Goal: Transaction & Acquisition: Download file/media

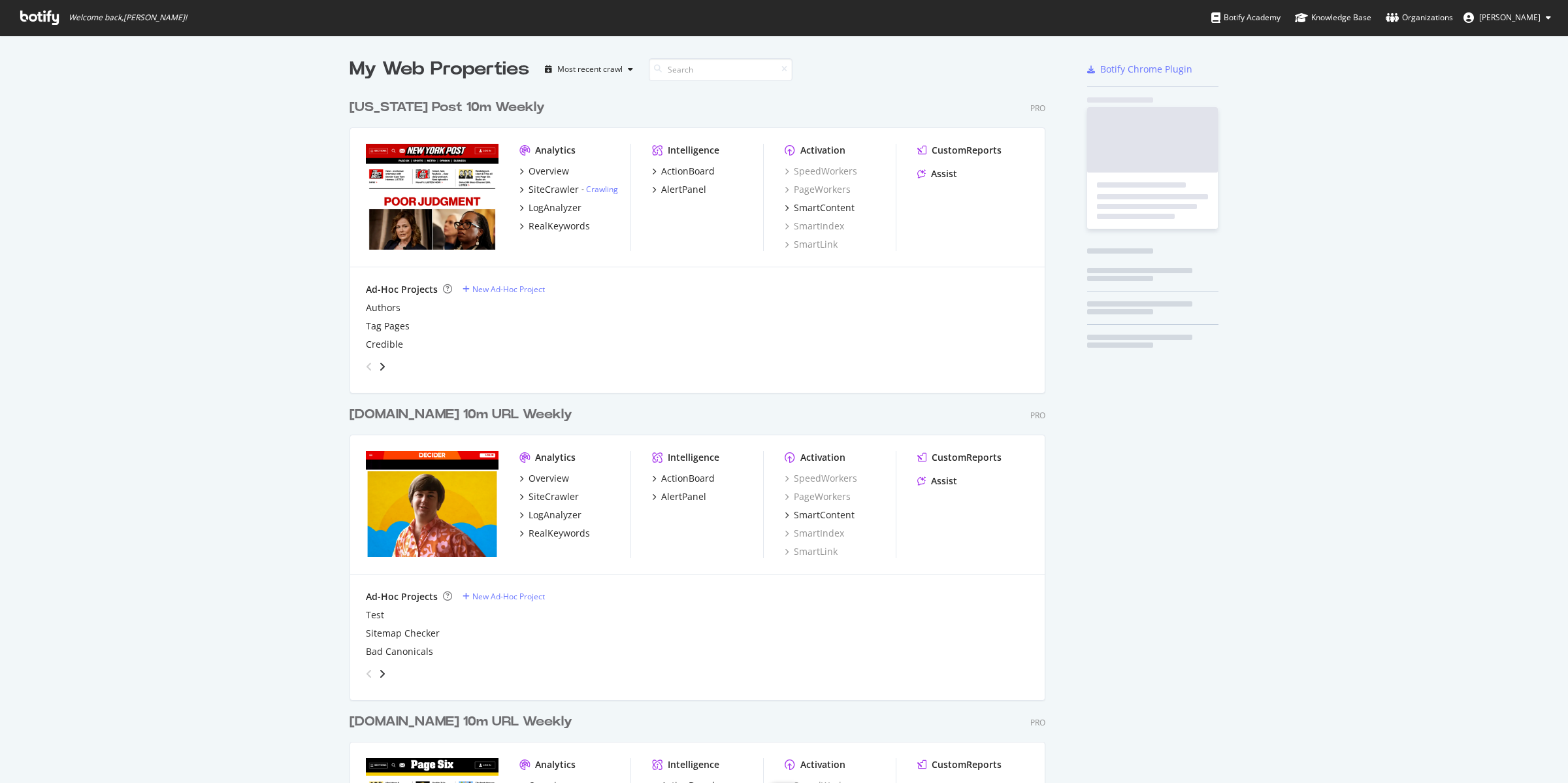
scroll to position [1553, 694]
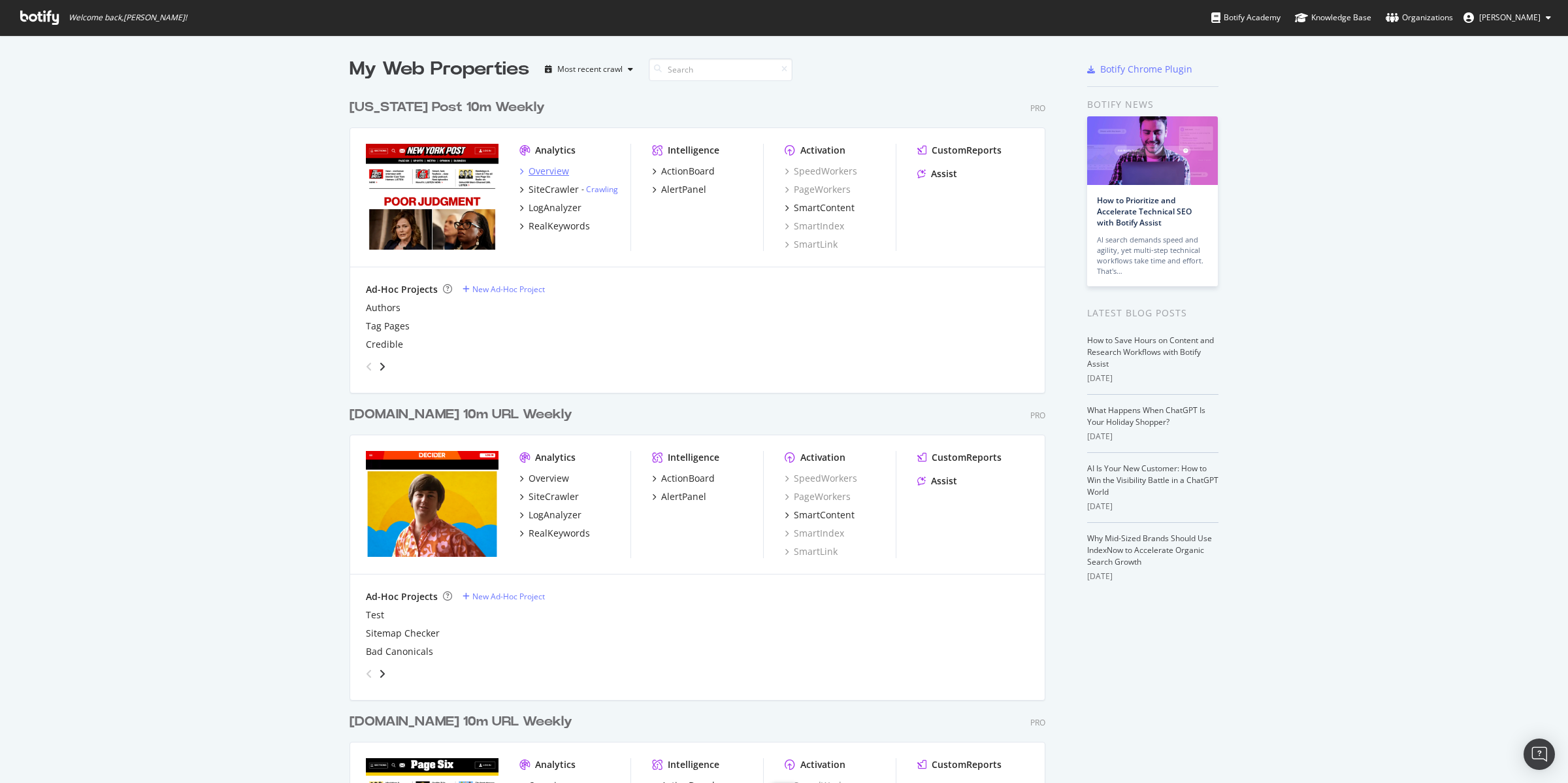
click at [550, 165] on div "Overview" at bounding box center [548, 171] width 40 height 13
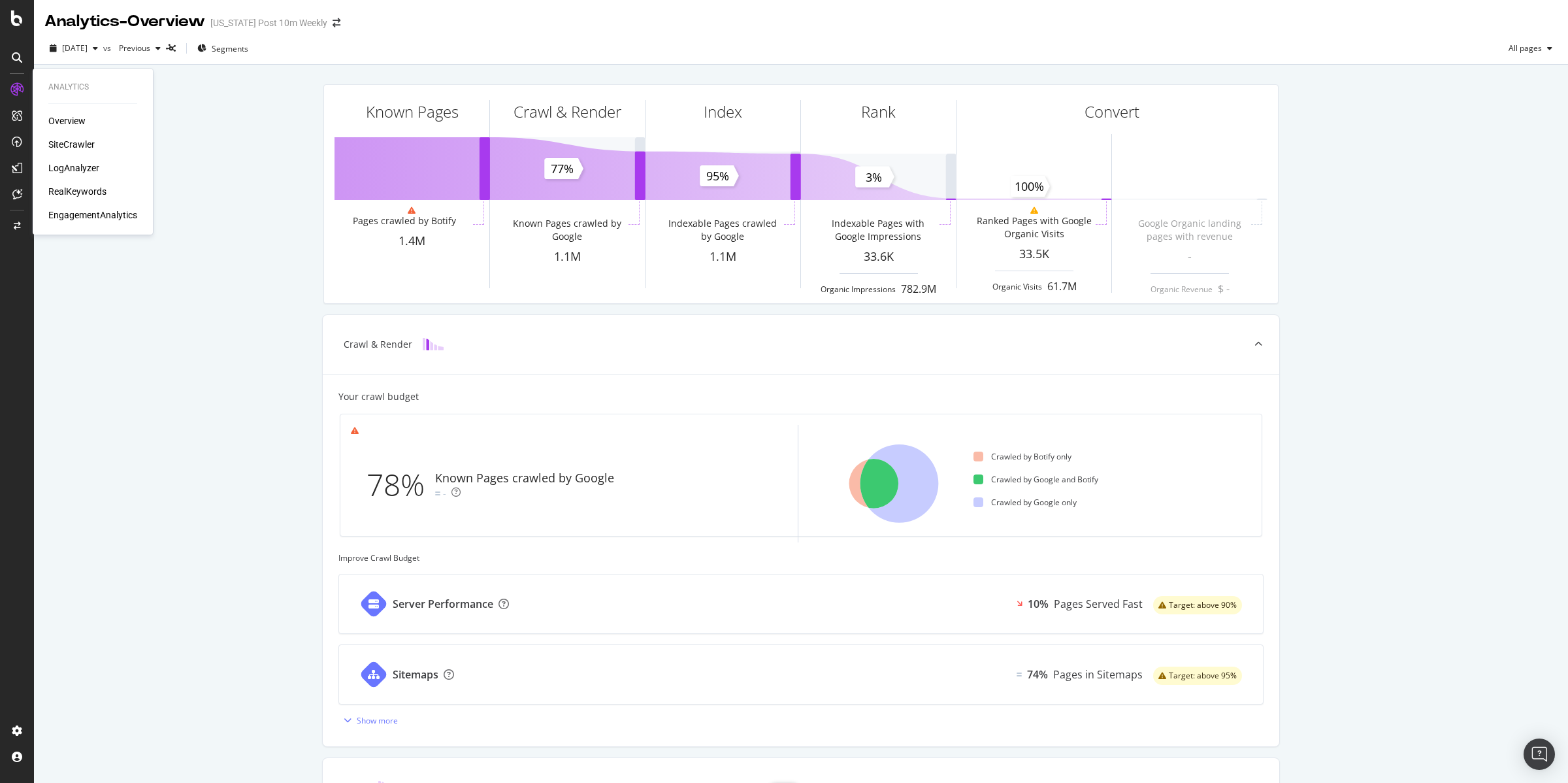
click at [71, 123] on div "Overview" at bounding box center [67, 121] width 37 height 13
click at [83, 143] on div "SiteCrawler" at bounding box center [71, 144] width 46 height 13
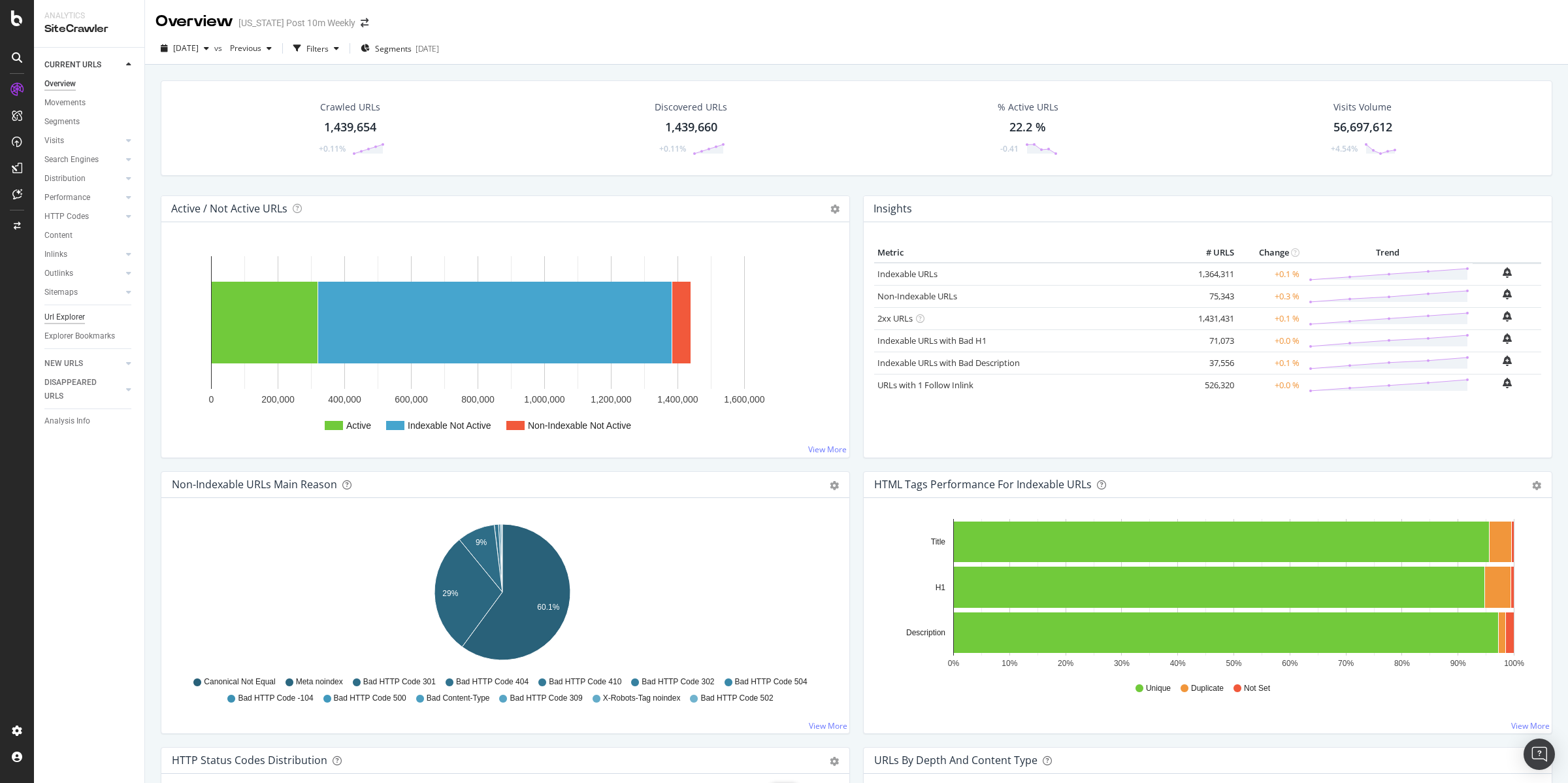
click at [64, 313] on div "Url Explorer" at bounding box center [64, 317] width 40 height 14
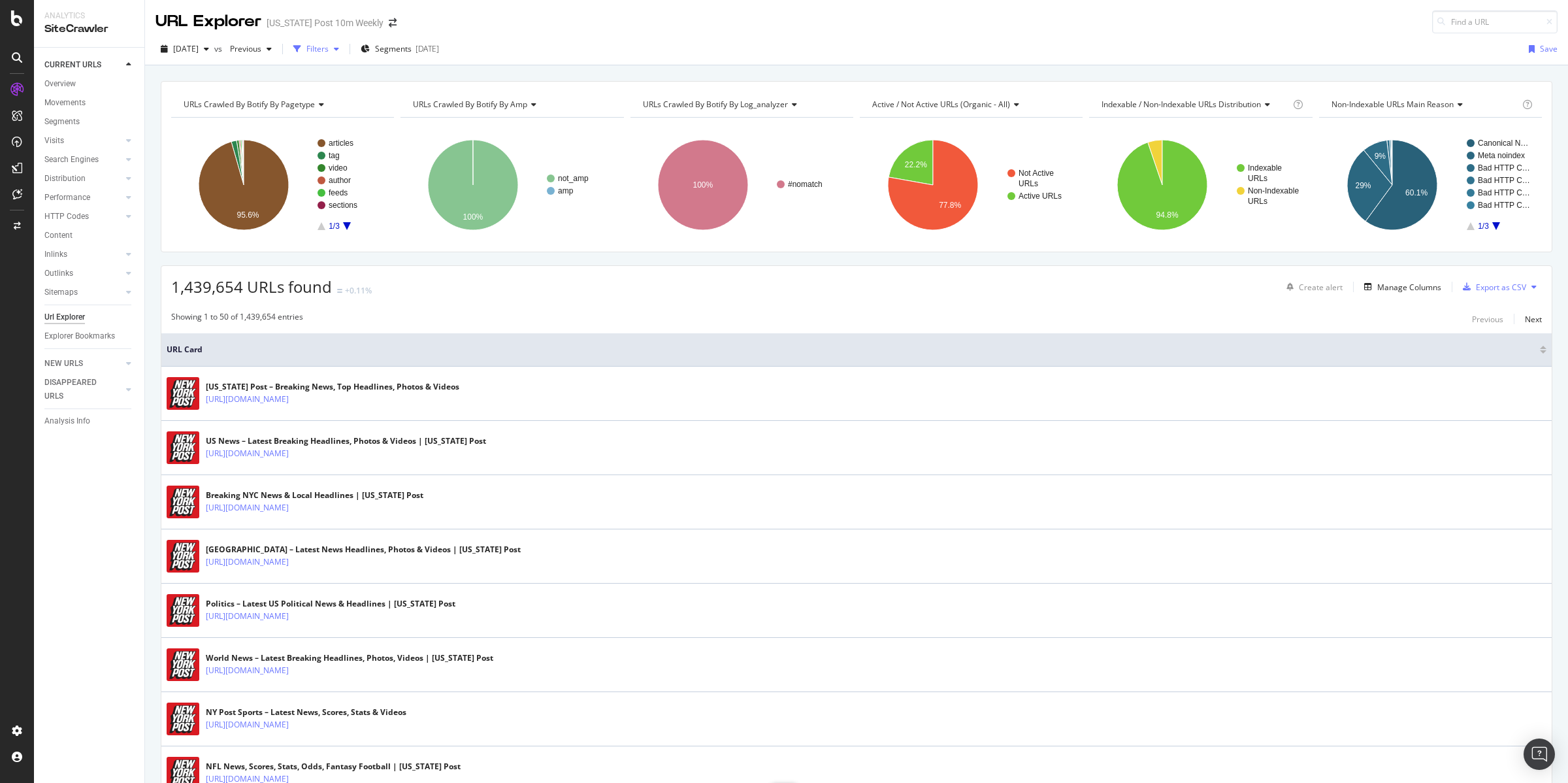
click at [328, 49] on div "Filters" at bounding box center [317, 49] width 22 height 11
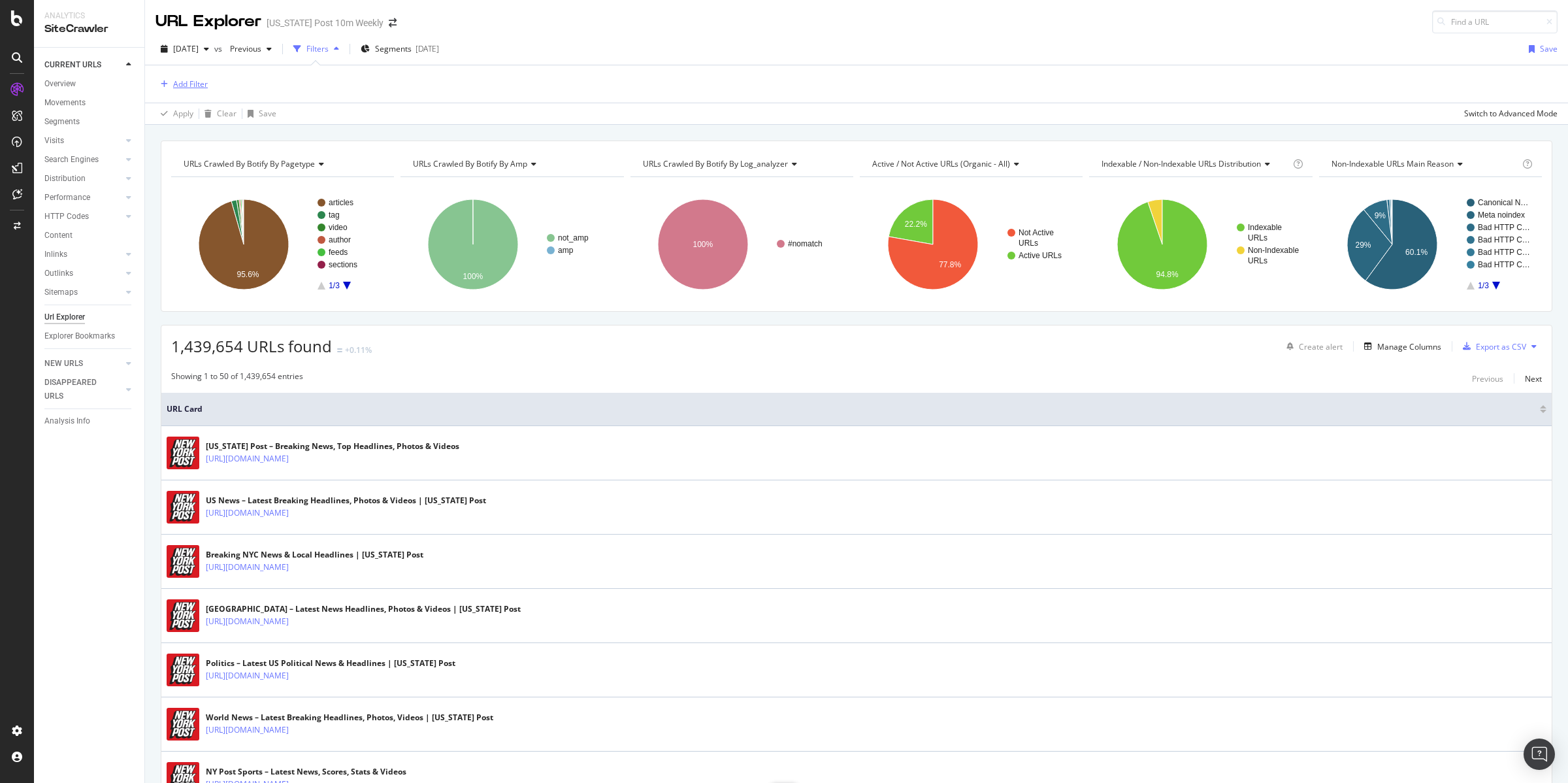
click at [194, 79] on div "Add Filter" at bounding box center [190, 83] width 35 height 11
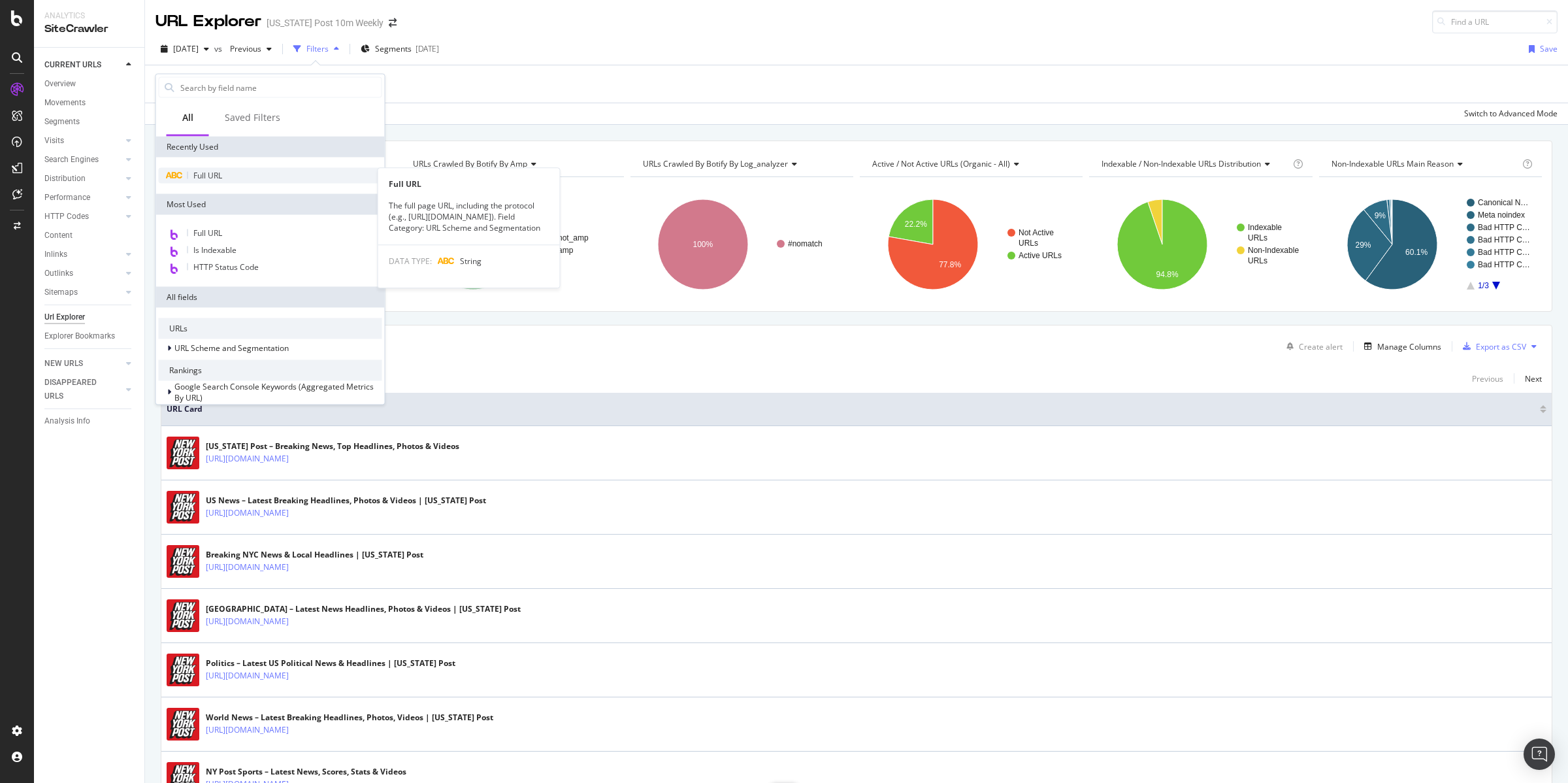
click at [215, 175] on span "Full URL" at bounding box center [208, 175] width 29 height 11
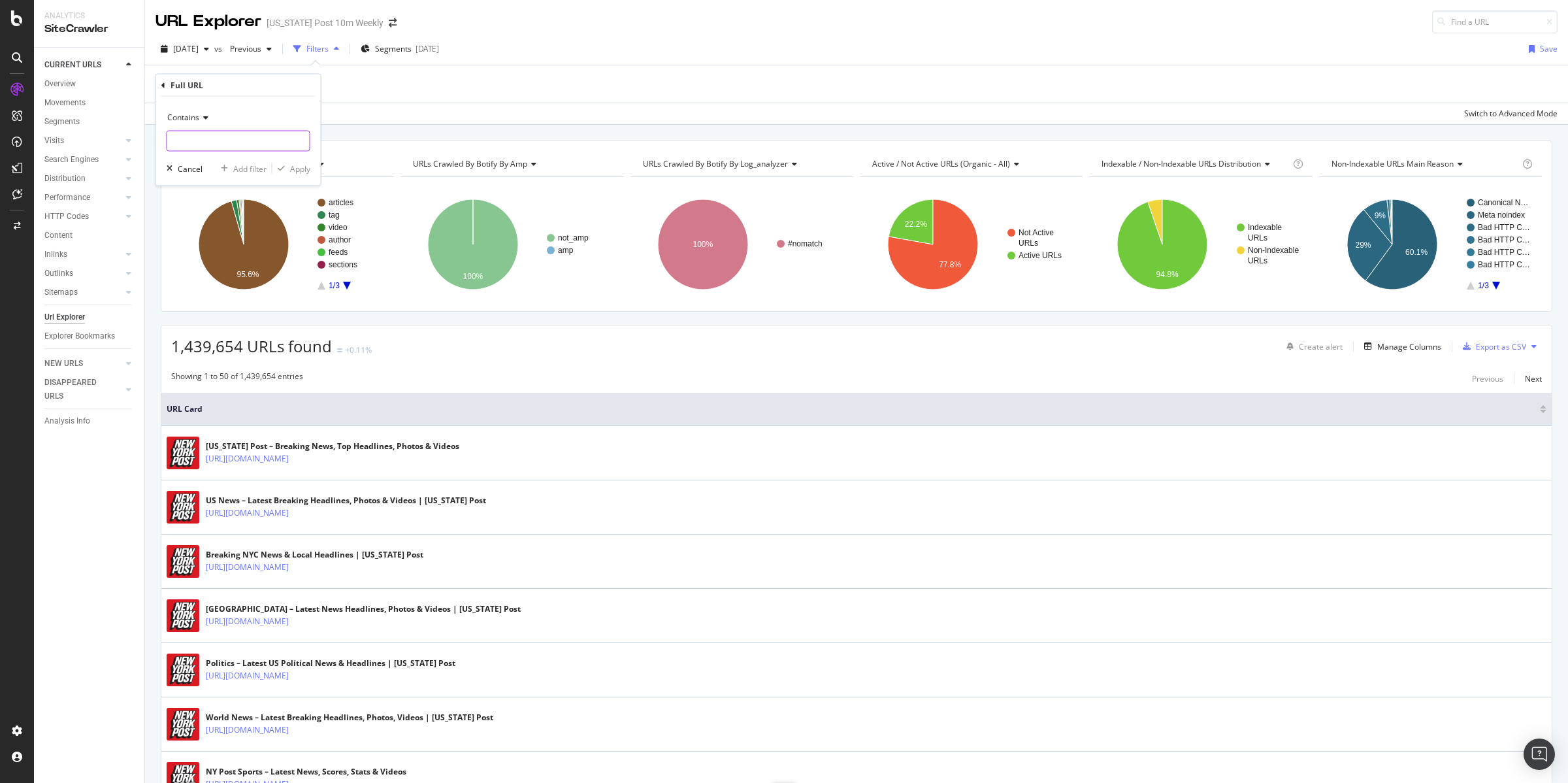
click at [190, 136] on input "text" at bounding box center [238, 141] width 143 height 21
type input "/author/"
click at [298, 167] on div "Apply" at bounding box center [300, 168] width 20 height 11
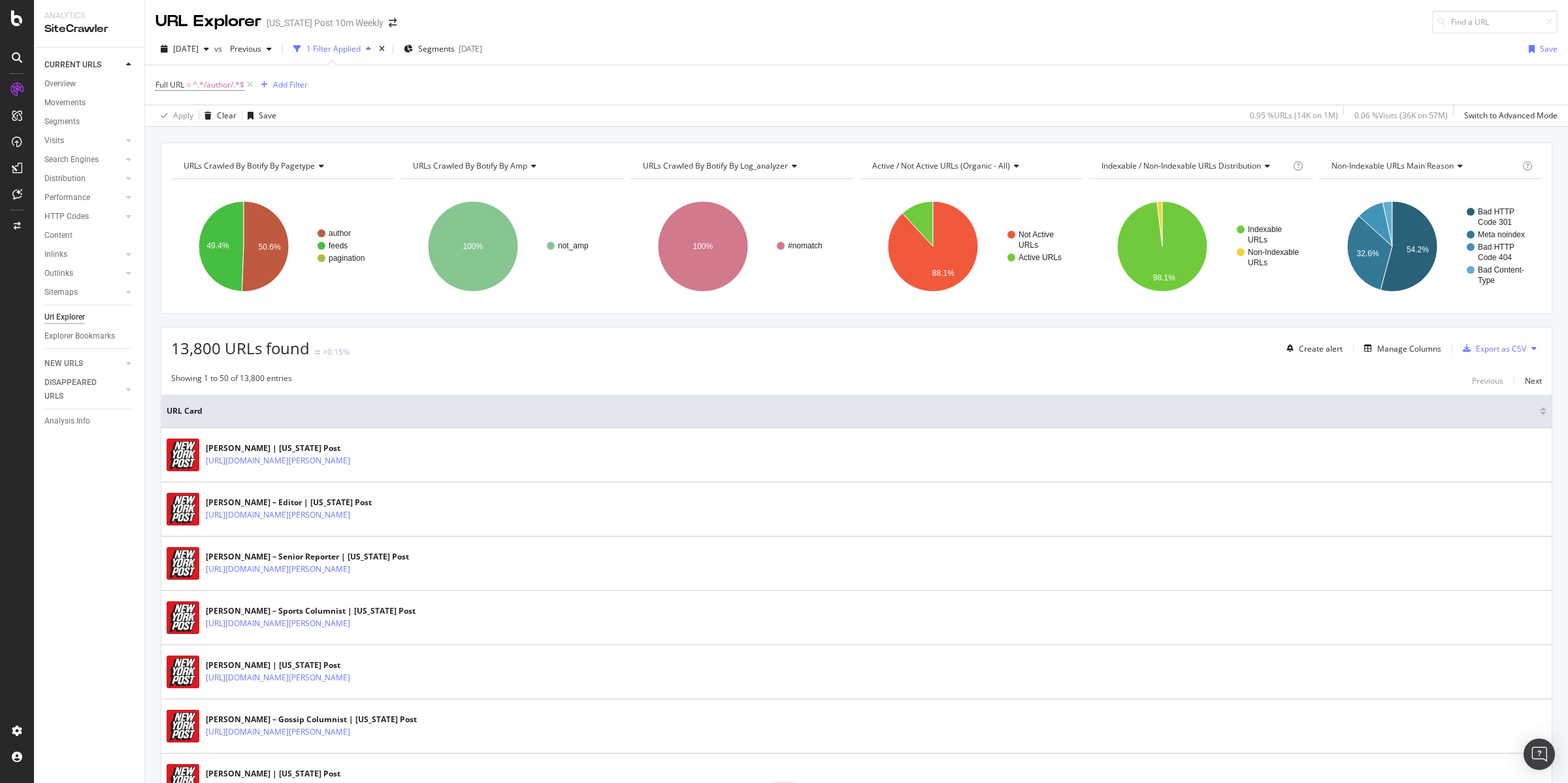
click at [310, 85] on div "Full URL = ^.*/author/.*$ Add Filter" at bounding box center [856, 85] width 1402 height 39
click at [297, 85] on div "Add Filter" at bounding box center [291, 84] width 35 height 11
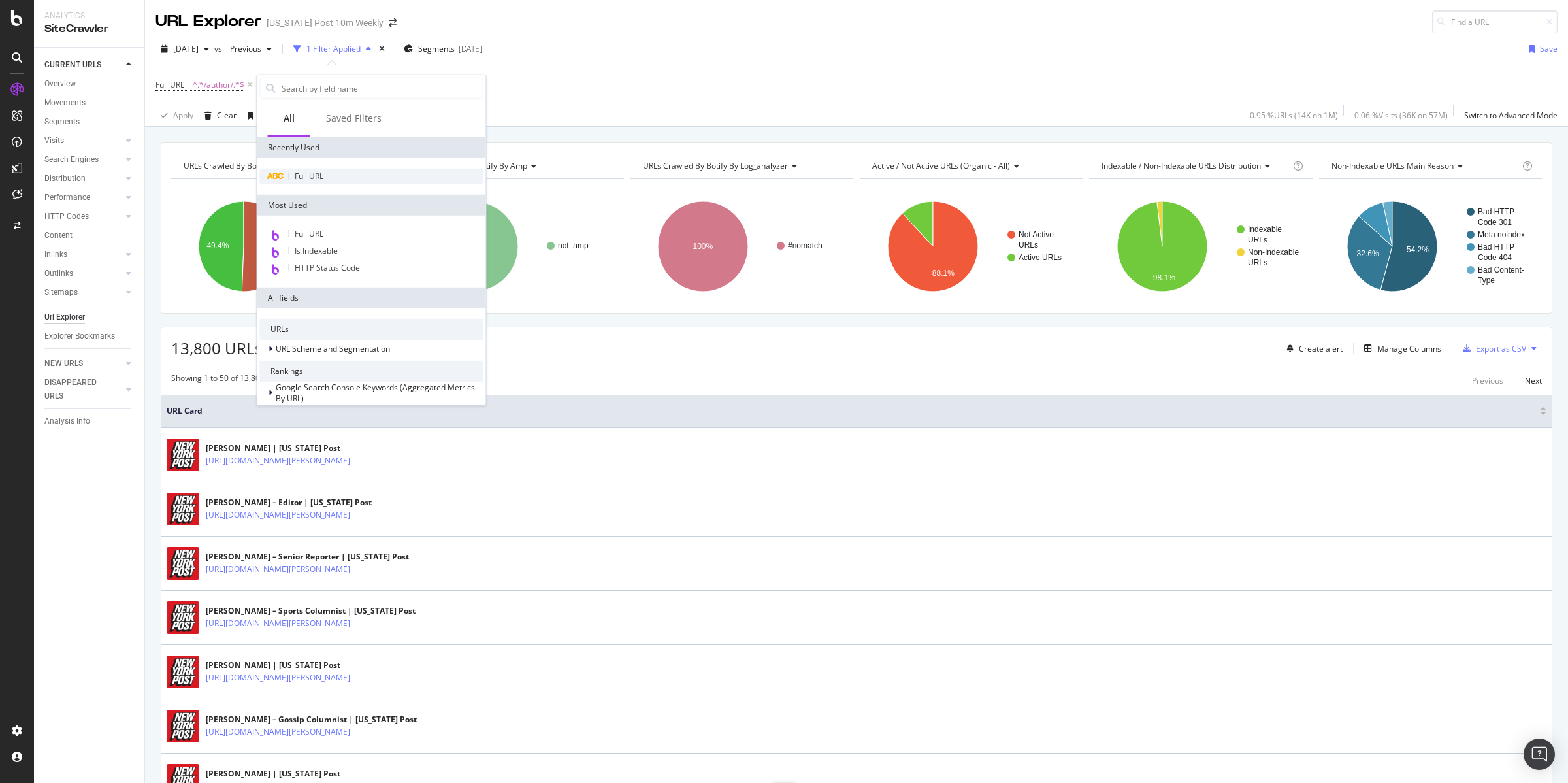
click at [307, 173] on span "Full URL" at bounding box center [309, 176] width 29 height 11
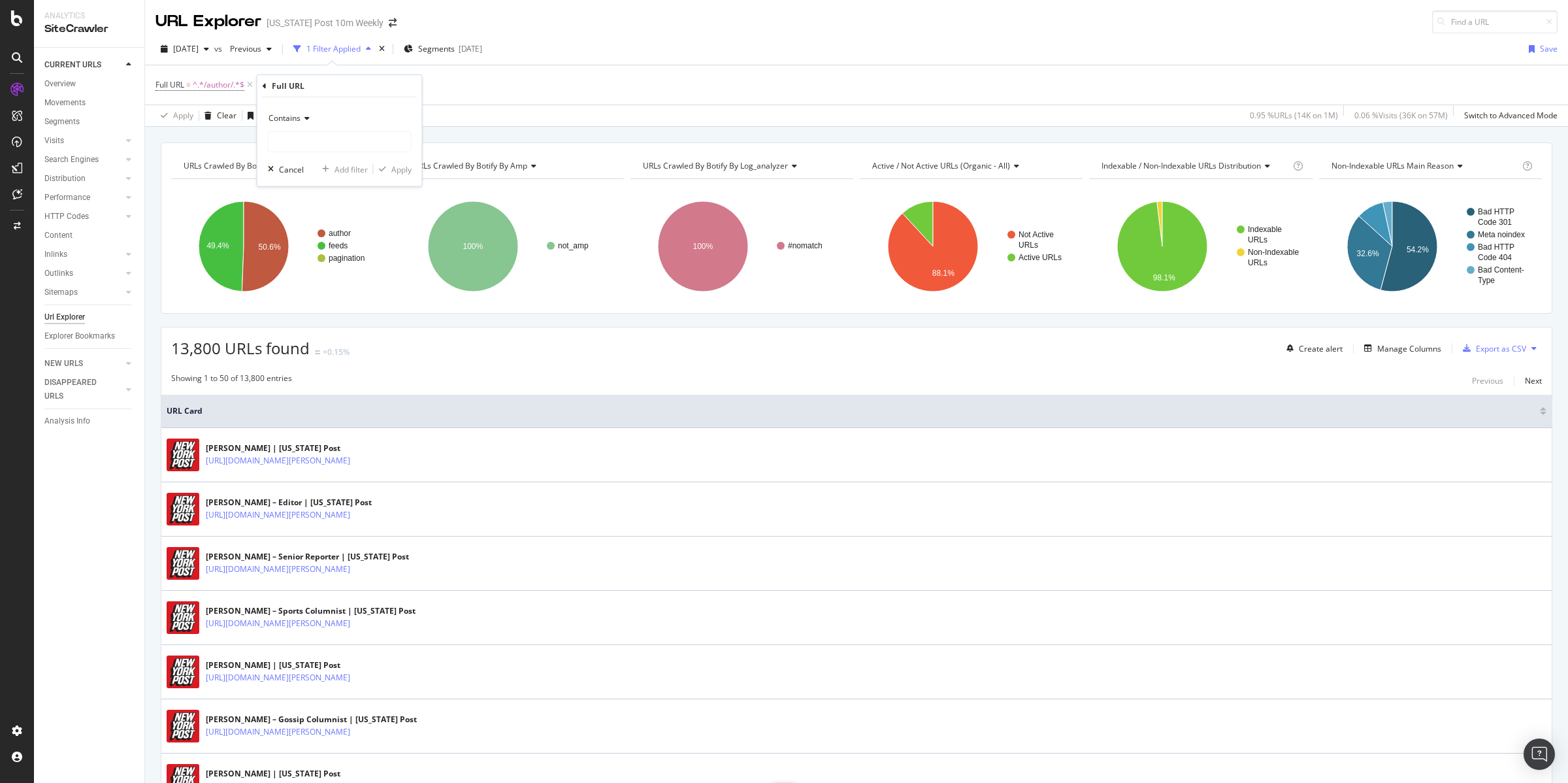
click at [313, 115] on div "Contains" at bounding box center [339, 118] width 143 height 21
click at [300, 209] on span "Ends with" at bounding box center [292, 212] width 35 height 11
click at [351, 137] on input "text" at bounding box center [340, 142] width 143 height 21
type input "nyp/"
click at [406, 168] on div "Apply" at bounding box center [401, 168] width 20 height 11
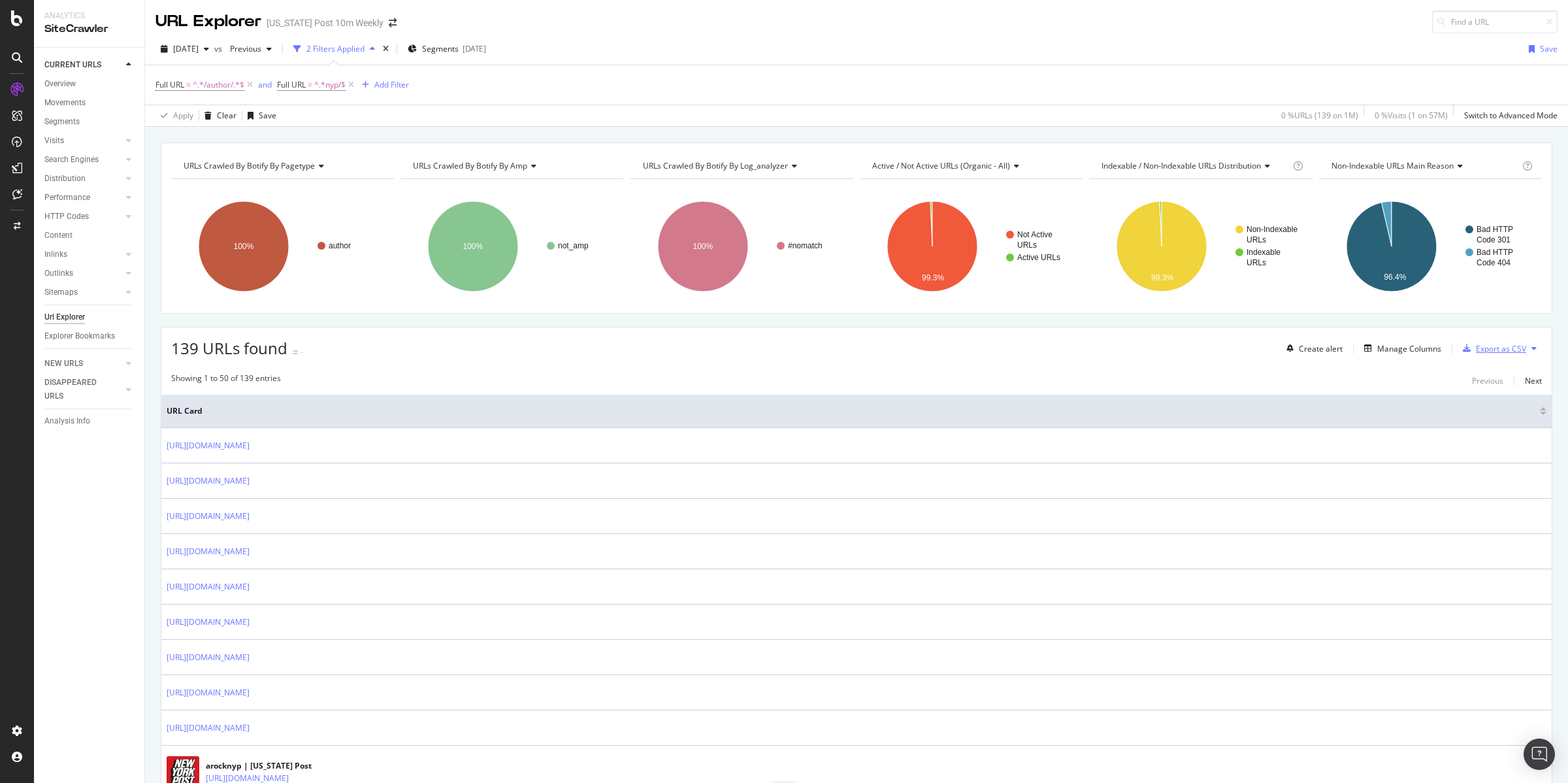
click at [1487, 344] on div "Export as CSV" at bounding box center [1500, 348] width 50 height 11
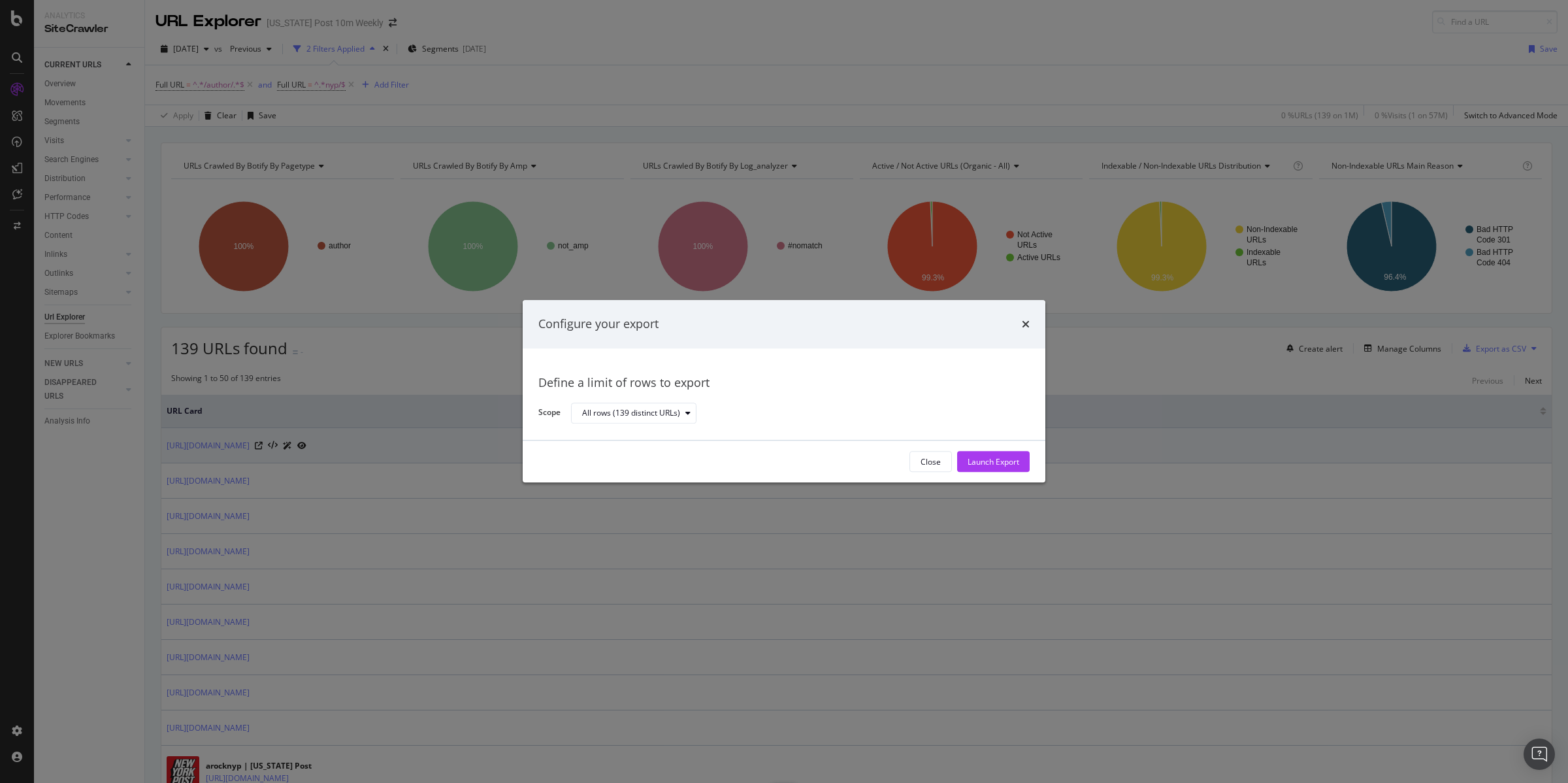
click at [1001, 458] on div "Launch Export" at bounding box center [993, 461] width 52 height 11
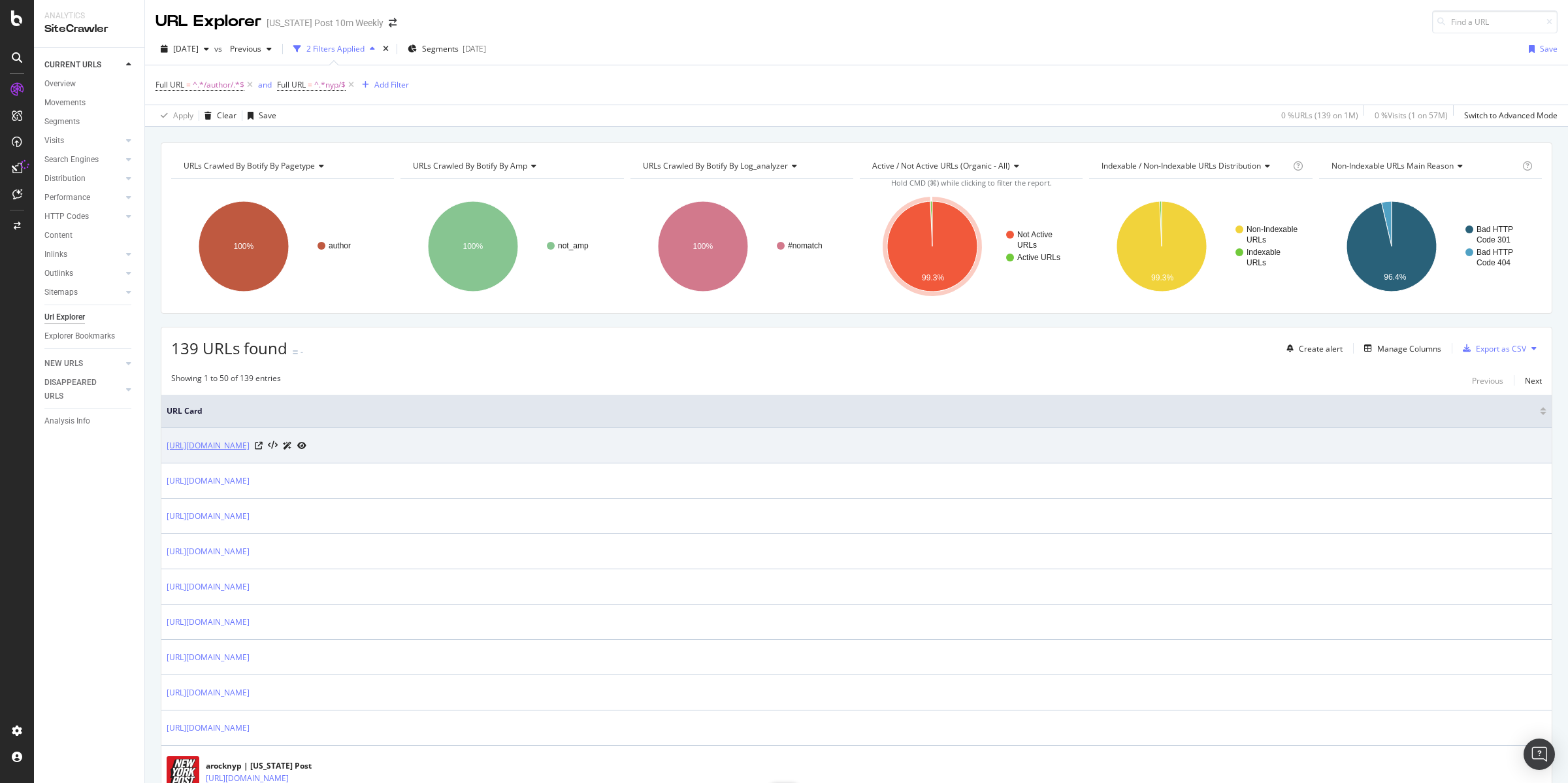
click at [250, 448] on link "[URL][DOMAIN_NAME]" at bounding box center [208, 445] width 83 height 13
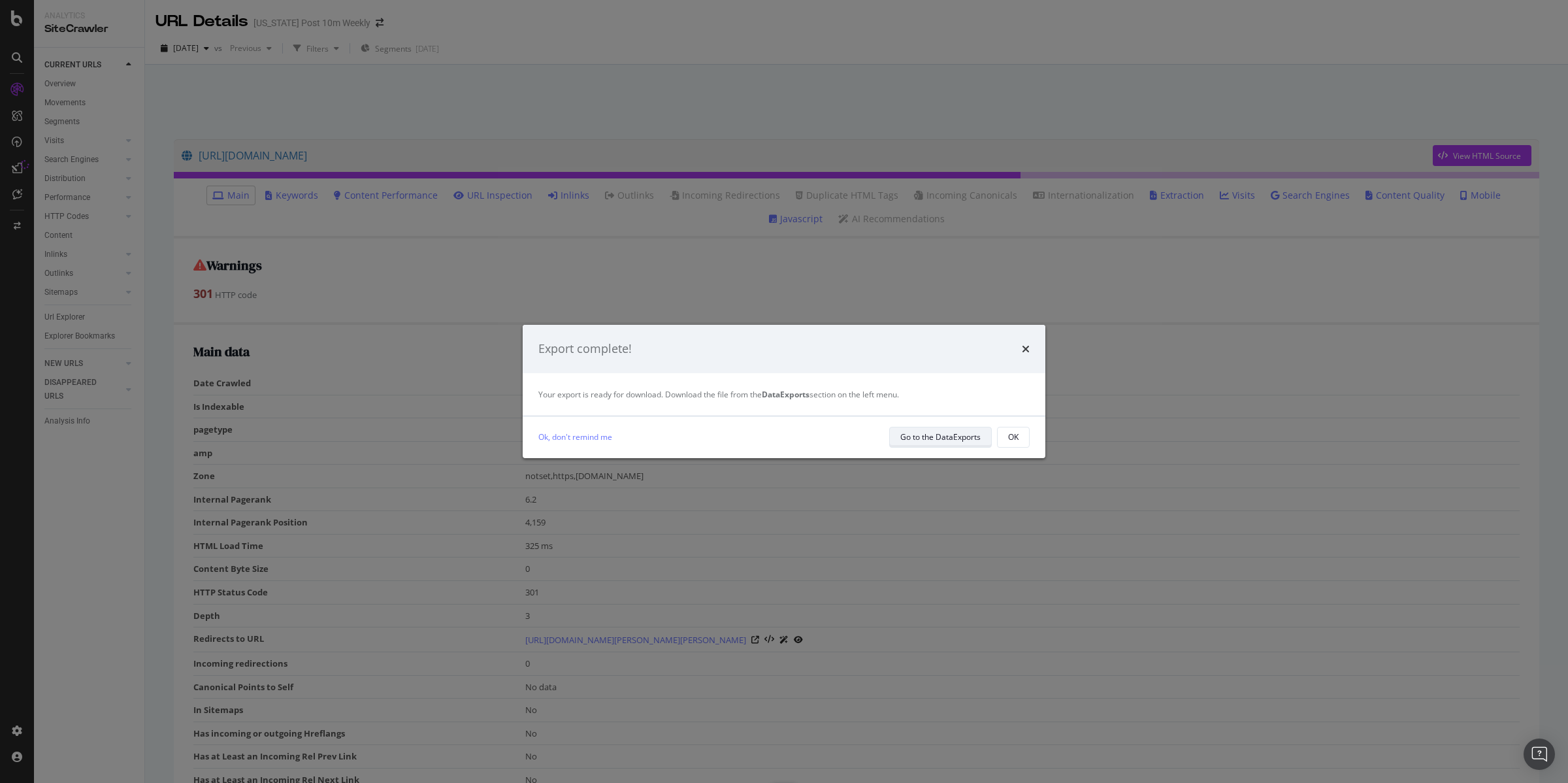
click at [919, 429] on div "Go to the DataExports" at bounding box center [941, 437] width 80 height 18
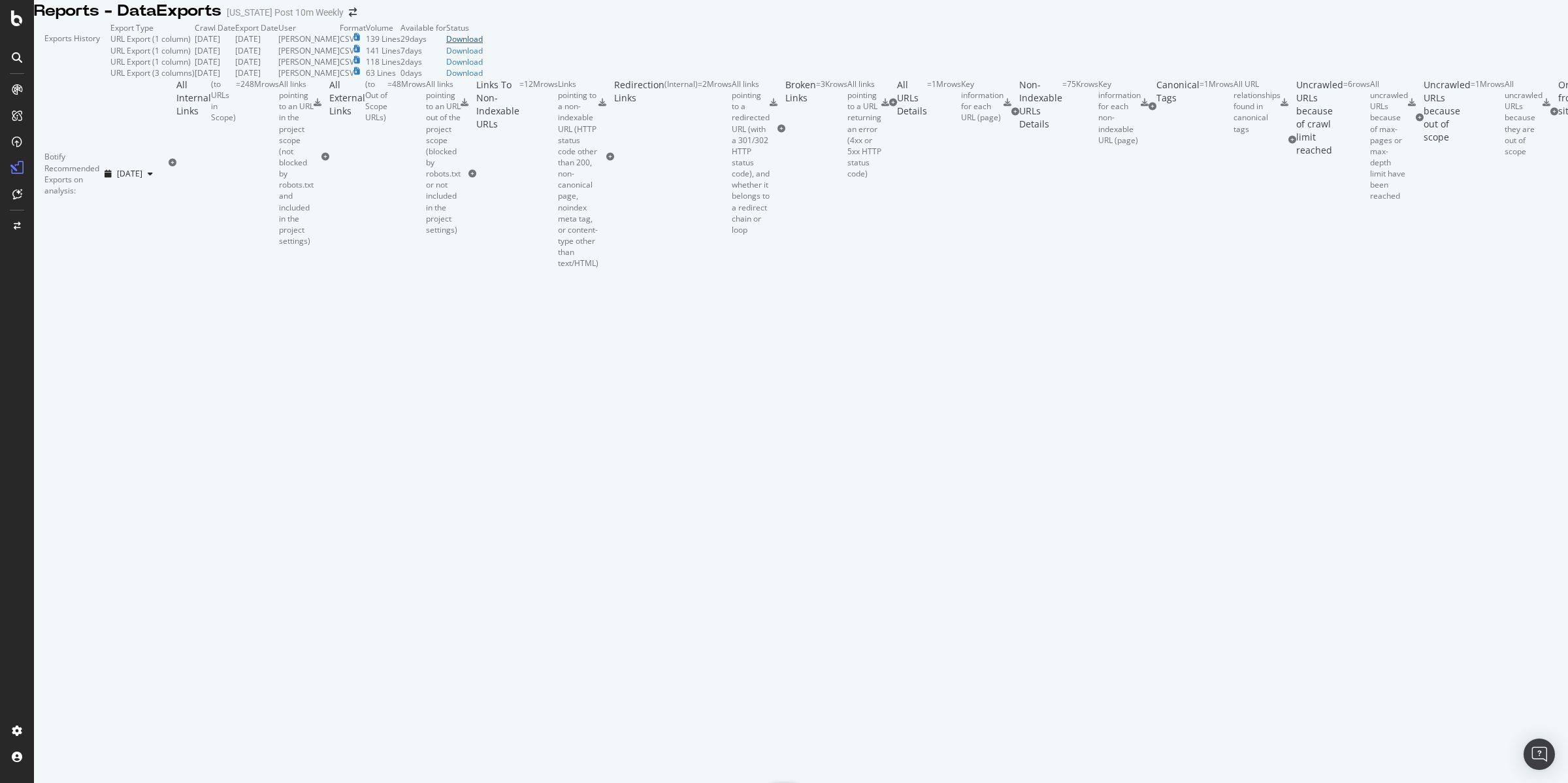
click at [482, 45] on div "Download" at bounding box center [464, 39] width 36 height 11
